Goal: Find specific page/section: Find specific page/section

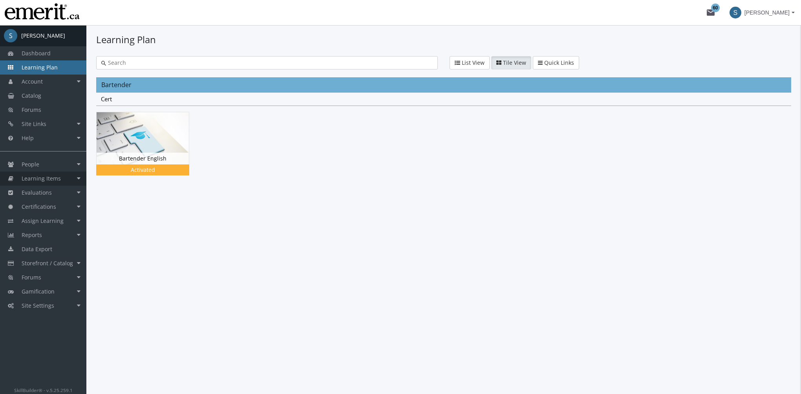
click at [62, 183] on link "Learning Items" at bounding box center [43, 179] width 86 height 14
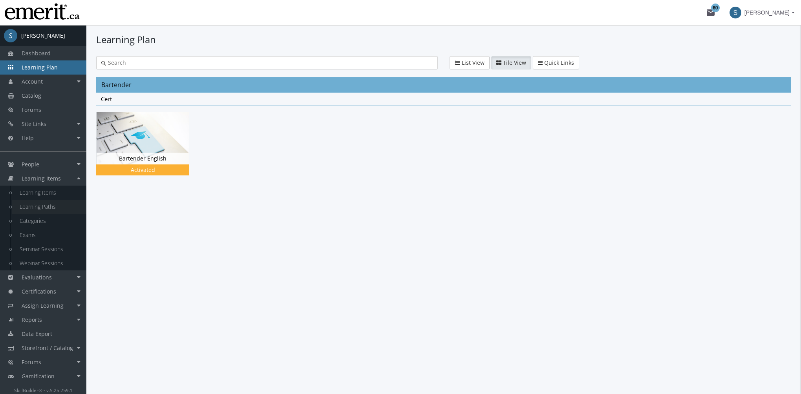
click at [57, 209] on link "Learning Paths" at bounding box center [49, 207] width 75 height 14
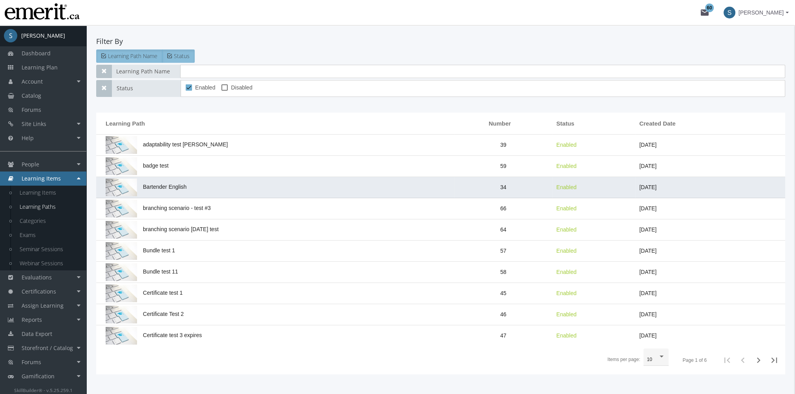
scroll to position [79, 0]
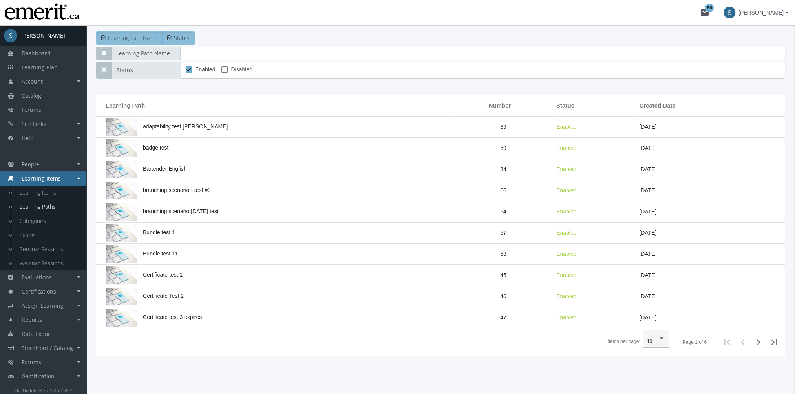
click at [649, 345] on div "10" at bounding box center [656, 341] width 18 height 14
click at [661, 384] on span "100" at bounding box center [657, 383] width 20 height 14
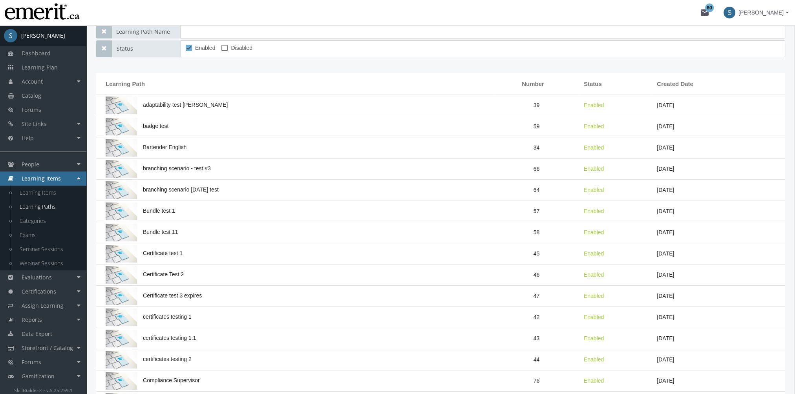
scroll to position [0, 0]
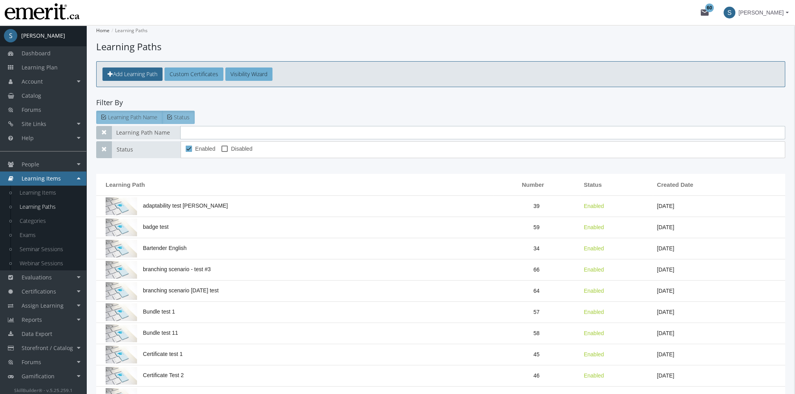
click at [227, 138] on input "text" at bounding box center [482, 132] width 605 height 13
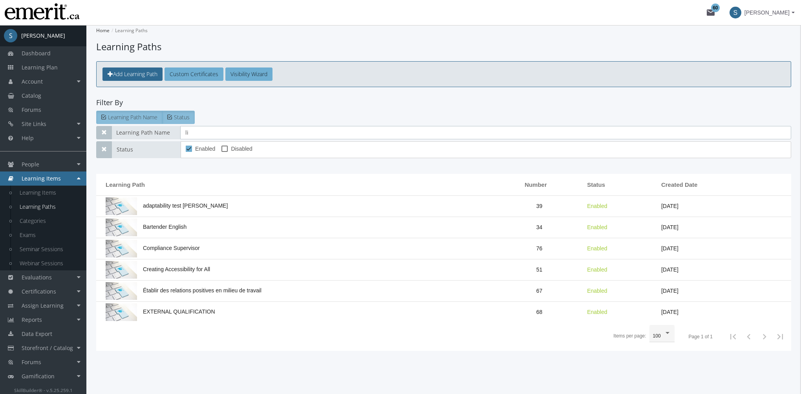
type input "l"
